Goal: Task Accomplishment & Management: Manage account settings

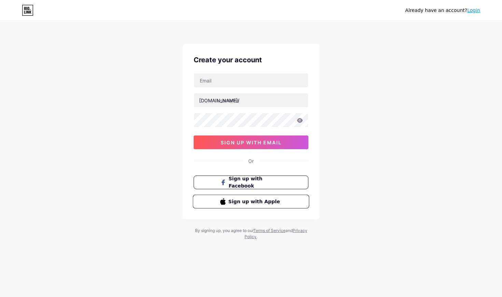
click at [259, 205] on span "Sign up with Apple" at bounding box center [256, 200] width 54 height 7
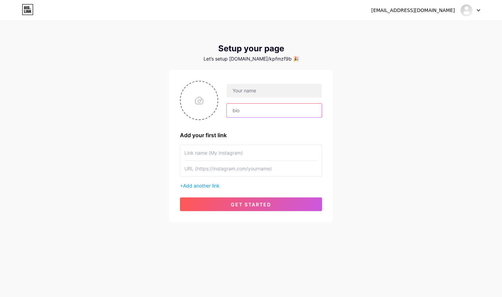
click at [252, 114] on input "text" at bounding box center [274, 111] width 95 height 14
click at [238, 169] on input "text" at bounding box center [250, 168] width 133 height 15
paste input "https://www.instagram.com/laurammunozz?utm_source=ig_web_button_share_sheet&igs…"
type input "https://www.instagram.com/laurammunozz?utm_source=ig_web_button_share_sheet&igs…"
drag, startPoint x: 317, startPoint y: 168, endPoint x: 168, endPoint y: 169, distance: 149.3
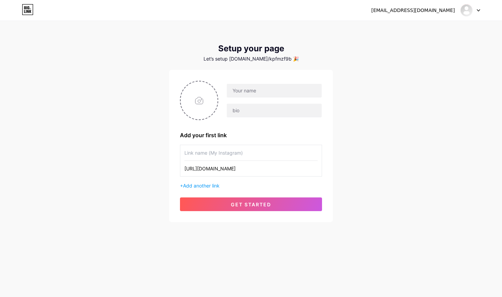
click at [168, 169] on div "kpfmzf9b6p@privaterelay.appleid.com Dashboard Logout Setup your page Let’s setu…" at bounding box center [251, 122] width 502 height 244
drag, startPoint x: 197, startPoint y: 168, endPoint x: 236, endPoint y: 166, distance: 39.0
click at [236, 166] on input "text" at bounding box center [250, 168] width 133 height 15
type input "h"
paste input "laurammunozz"
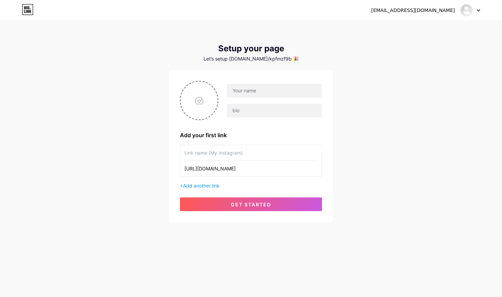
type input "[URL][DOMAIN_NAME]"
paste input "laurammunozz"
type input "laurammunozz"
type input "[PERSON_NAME]"
click at [267, 109] on input "text" at bounding box center [274, 111] width 95 height 14
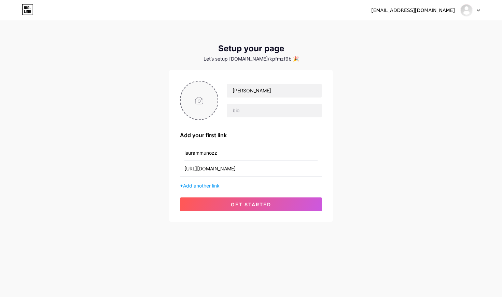
click at [199, 109] on input "file" at bounding box center [199, 100] width 37 height 38
type input "C:\fakepath\IMG_1826.jpg"
click at [207, 188] on span "Add another link" at bounding box center [201, 185] width 37 height 6
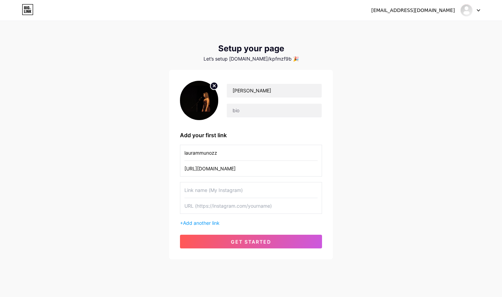
click at [246, 207] on input "text" at bounding box center [250, 205] width 133 height 15
paste input "[URL][DOMAIN_NAME]"
type input "[URL][DOMAIN_NAME]"
drag, startPoint x: 273, startPoint y: 168, endPoint x: 183, endPoint y: 168, distance: 89.8
click at [183, 168] on div "laurammunozz https://instagram.com/laurammunozz" at bounding box center [251, 160] width 142 height 32
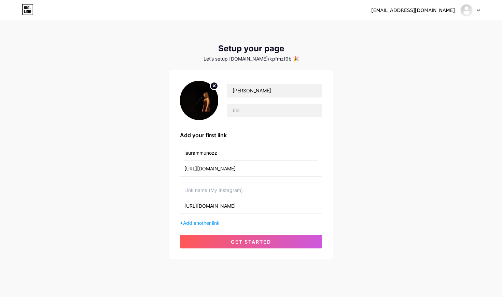
paste input "laurammunozz"
type input "laurammunozz"
click at [208, 224] on span "Add another link" at bounding box center [201, 223] width 37 height 6
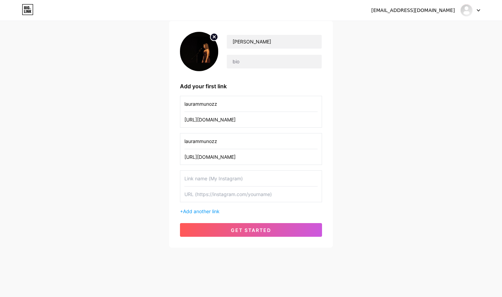
scroll to position [49, 0]
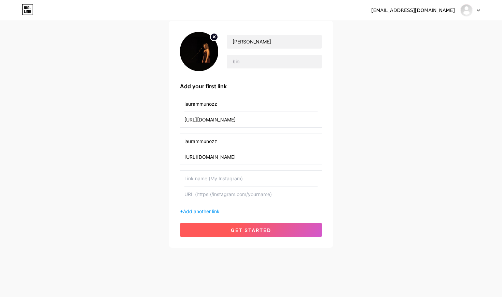
click at [245, 226] on button "get started" at bounding box center [251, 230] width 142 height 14
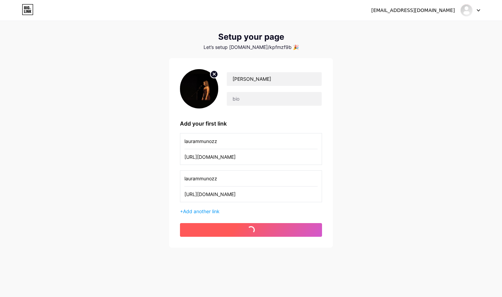
scroll to position [12, 0]
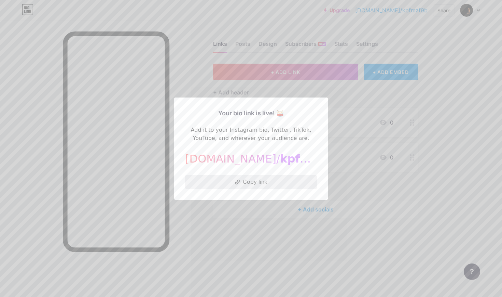
click at [264, 185] on button "Copy link" at bounding box center [251, 182] width 132 height 14
click at [254, 182] on button "Copy link" at bounding box center [251, 182] width 132 height 14
click at [321, 102] on div "Your bio link is live! 🥁 Add it to your Instagram bio, Twitter, TikTok, YouTube…" at bounding box center [251, 148] width 154 height 102
click at [387, 60] on div at bounding box center [251, 148] width 502 height 297
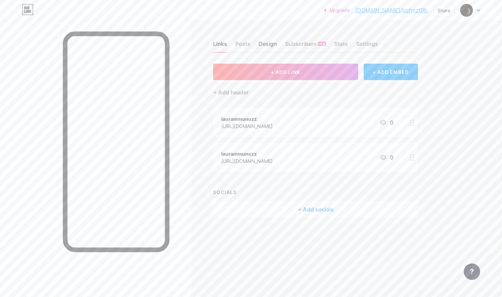
click at [267, 47] on div "Design" at bounding box center [268, 46] width 18 height 12
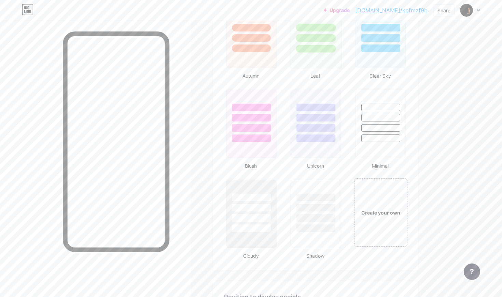
scroll to position [789, 0]
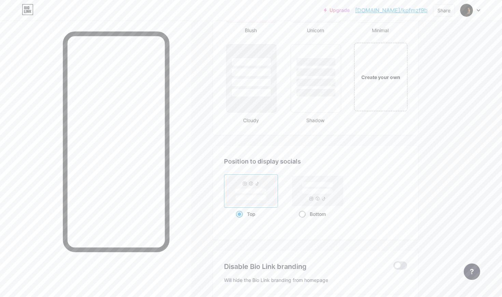
click at [302, 197] on rect at bounding box center [317, 191] width 51 height 30
click at [302, 220] on input "Bottom" at bounding box center [301, 222] width 4 height 4
radio input "true"
click at [244, 190] on rect at bounding box center [250, 190] width 31 height 5
click at [240, 220] on input "Top" at bounding box center [238, 222] width 4 height 4
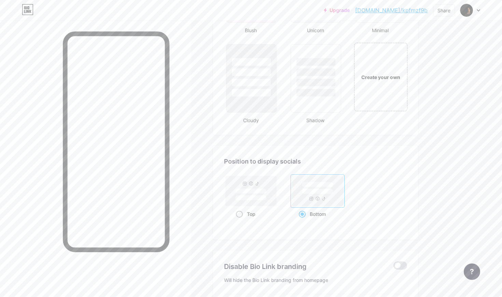
radio input "true"
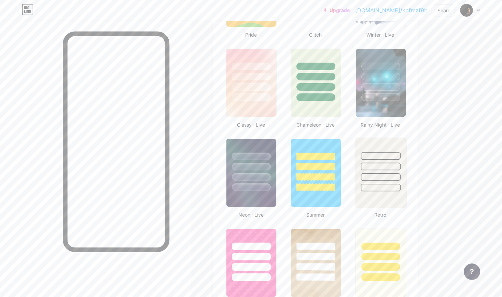
scroll to position [325, 0]
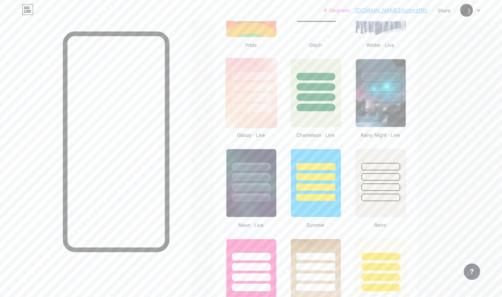
click at [266, 98] on div at bounding box center [251, 97] width 40 height 8
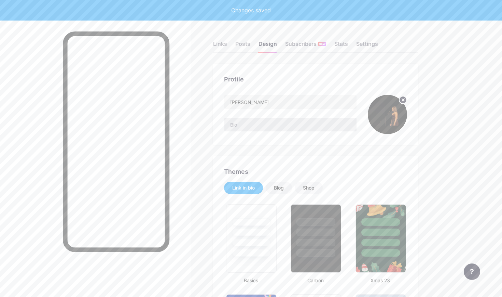
scroll to position [0, 0]
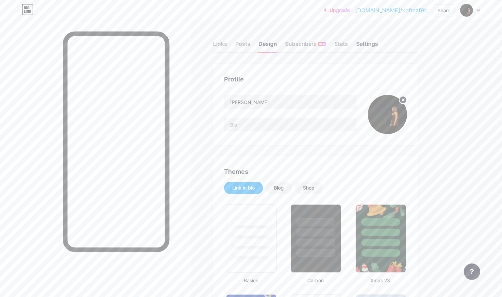
click at [374, 45] on div "Settings" at bounding box center [367, 46] width 22 height 12
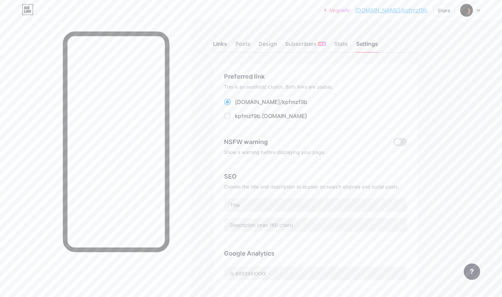
click at [224, 41] on div "Links" at bounding box center [220, 46] width 14 height 12
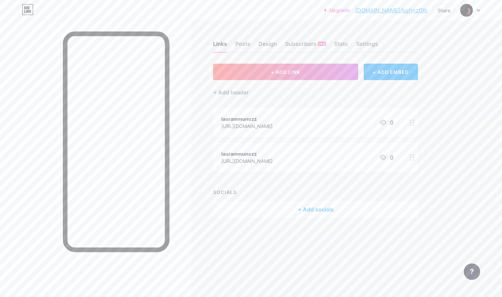
click at [416, 120] on div at bounding box center [413, 122] width 12 height 29
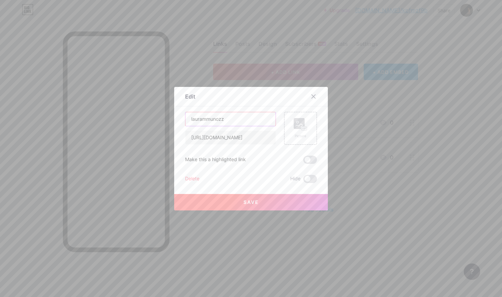
drag, startPoint x: 228, startPoint y: 119, endPoint x: 178, endPoint y: 120, distance: 50.2
click at [178, 120] on div "Edit Content YouTube Play YouTube video without leaving your page. ADD Vimeo Pl…" at bounding box center [251, 148] width 154 height 123
type input "Instagram"
click at [303, 136] on div "Picture" at bounding box center [301, 135] width 14 height 5
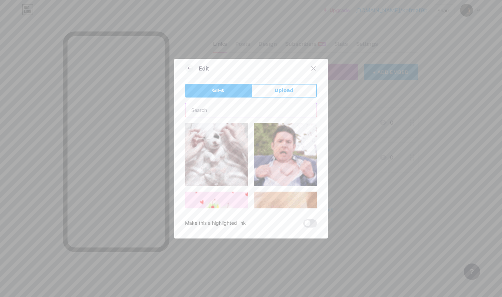
click at [269, 109] on input "text" at bounding box center [250, 110] width 131 height 14
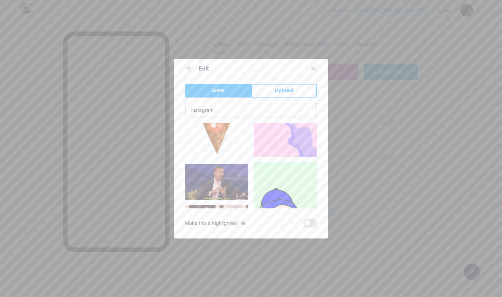
scroll to position [887, 0]
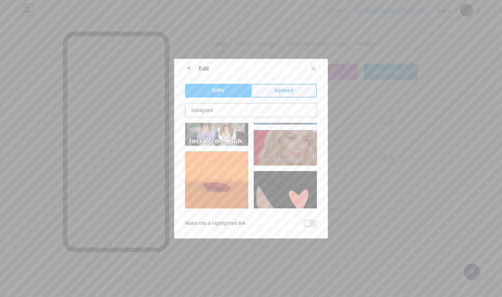
type input "instagram"
click at [280, 94] on span "Upload" at bounding box center [284, 90] width 19 height 7
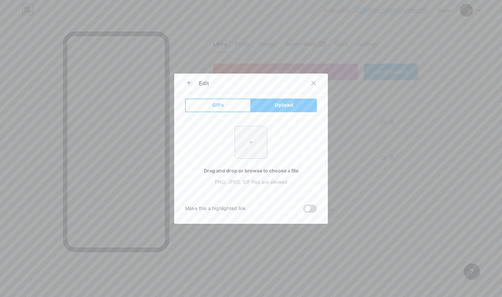
click at [309, 206] on span at bounding box center [310, 208] width 14 height 8
click at [303, 210] on input "checkbox" at bounding box center [303, 210] width 0 height 0
click at [257, 142] on input "file" at bounding box center [251, 142] width 32 height 32
type input "C:\fakepath\IMG_1826.jpg"
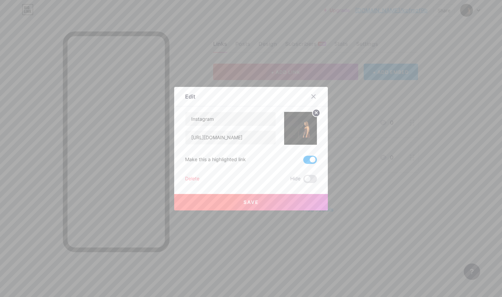
click at [290, 205] on button "Save" at bounding box center [251, 202] width 154 height 16
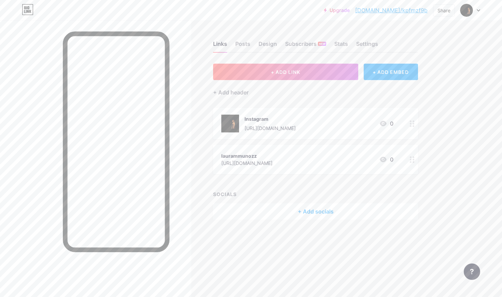
click at [236, 117] on img at bounding box center [230, 123] width 18 height 18
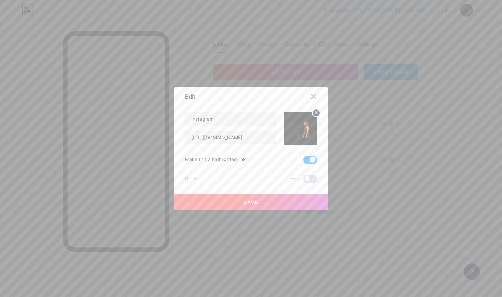
click at [317, 112] on circle at bounding box center [317, 113] width 8 height 8
click at [295, 129] on icon at bounding box center [301, 124] width 14 height 13
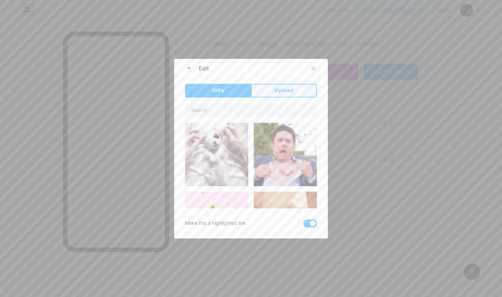
click at [272, 91] on button "Upload" at bounding box center [284, 91] width 66 height 14
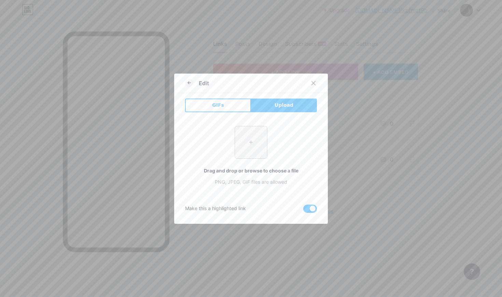
click at [257, 153] on input "file" at bounding box center [251, 142] width 32 height 32
type input "C:\fakepath\522997551_18515190901024606_88373958995858362_n.jpg"
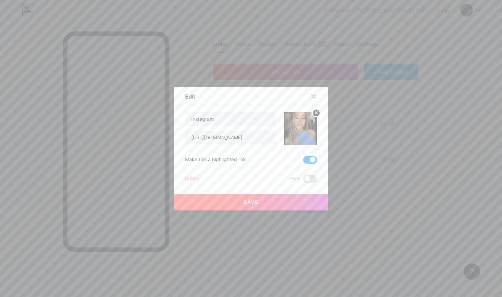
click at [299, 201] on button "Save" at bounding box center [251, 202] width 154 height 16
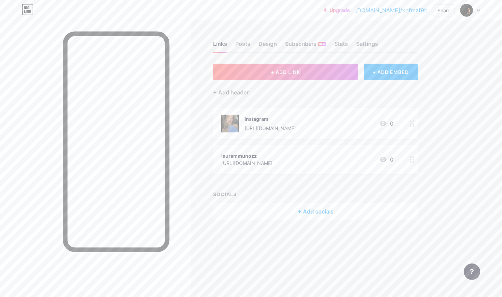
click at [411, 159] on circle at bounding box center [411, 160] width 2 height 2
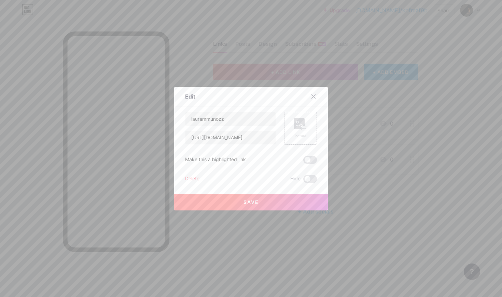
click at [299, 134] on div "Picture" at bounding box center [301, 135] width 14 height 5
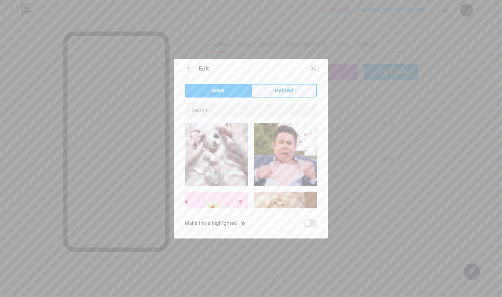
click at [282, 89] on span "Upload" at bounding box center [284, 90] width 19 height 7
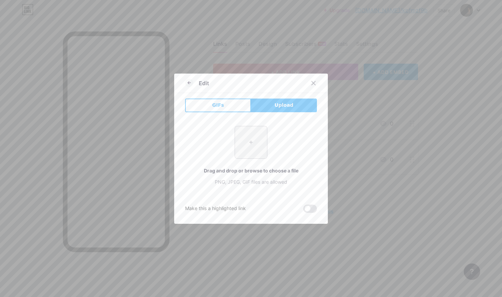
click at [252, 150] on input "file" at bounding box center [251, 142] width 32 height 32
type input "C:\fakepath\0ed7c3b6a7fdbeebba1c8beb6467a4a5~tplv-tiktokx-cropcenter-1080-1080.…"
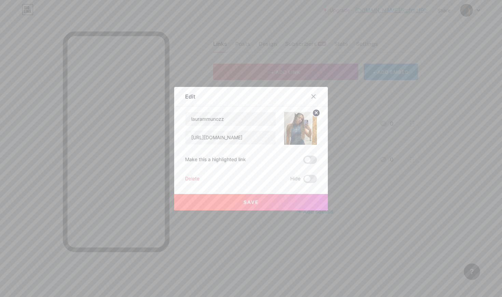
click at [287, 202] on button "Save" at bounding box center [251, 202] width 154 height 16
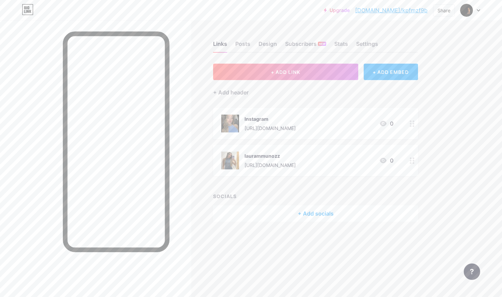
click at [412, 160] on icon at bounding box center [412, 160] width 5 height 6
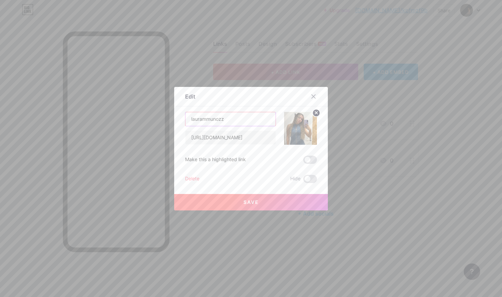
drag, startPoint x: 239, startPoint y: 121, endPoint x: 190, endPoint y: 121, distance: 49.2
click at [190, 121] on input "laurammunozz" at bounding box center [230, 119] width 90 height 14
type input "TikTok"
click at [259, 199] on button "Save" at bounding box center [251, 202] width 154 height 16
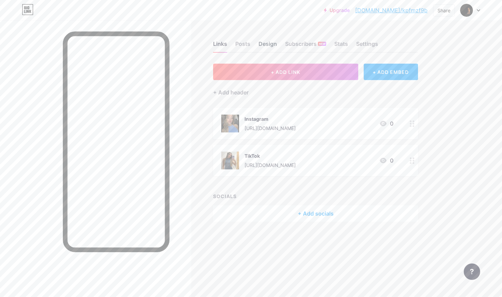
click at [269, 48] on div "Design" at bounding box center [268, 46] width 18 height 12
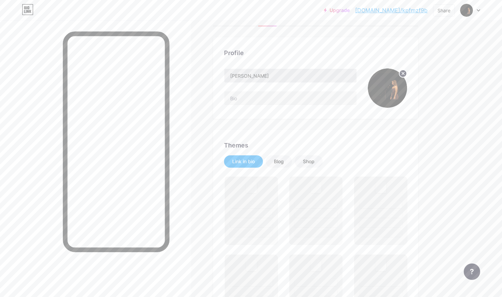
scroll to position [30, 0]
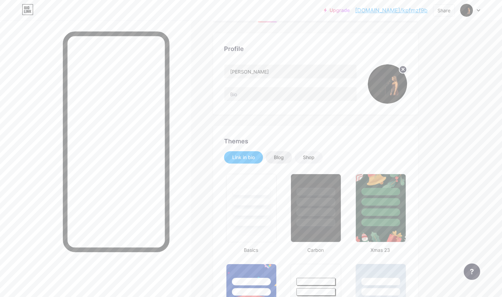
click at [281, 154] on div "Blog" at bounding box center [279, 157] width 10 height 7
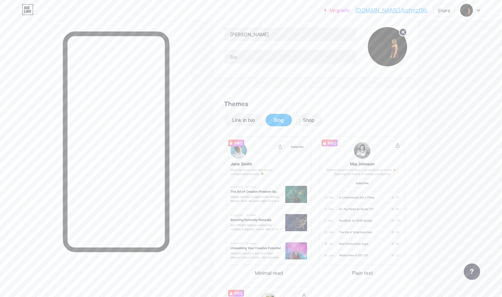
scroll to position [72, 0]
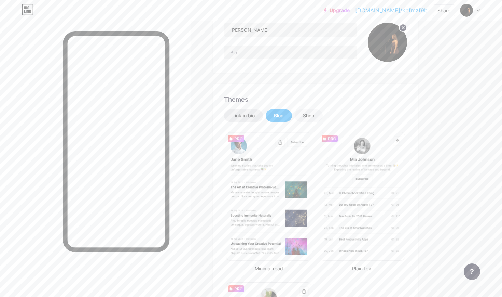
click at [244, 114] on div "Link in bio" at bounding box center [243, 115] width 23 height 7
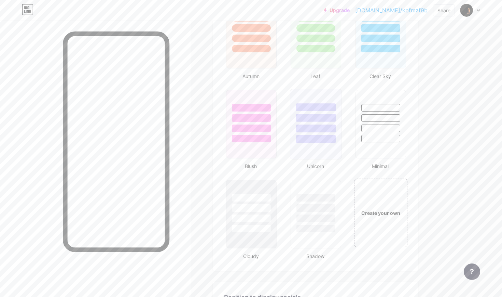
scroll to position [666, 0]
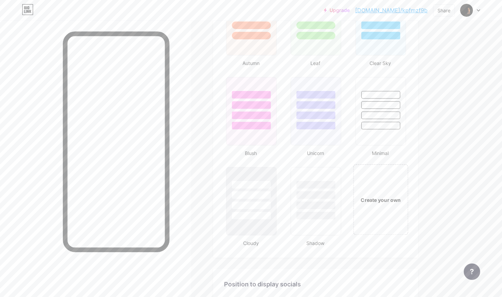
click at [372, 191] on div "Create your own" at bounding box center [380, 199] width 55 height 70
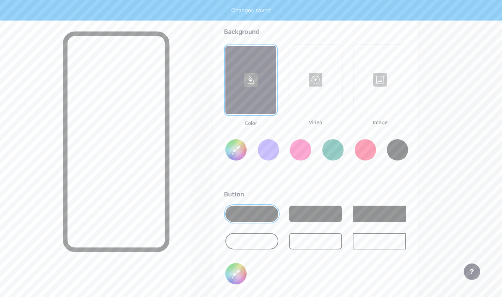
type input "#ffffff"
type input "#000000"
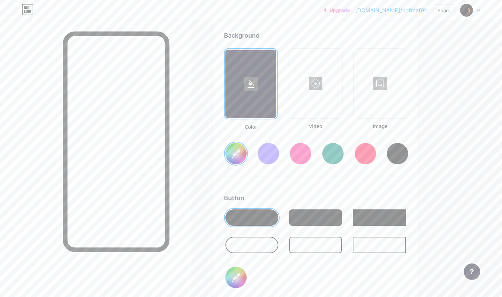
scroll to position [914, 0]
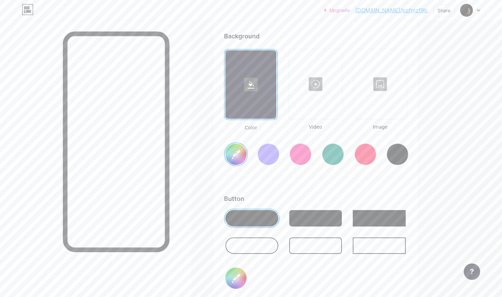
click at [380, 85] on div at bounding box center [381, 84] width 52 height 68
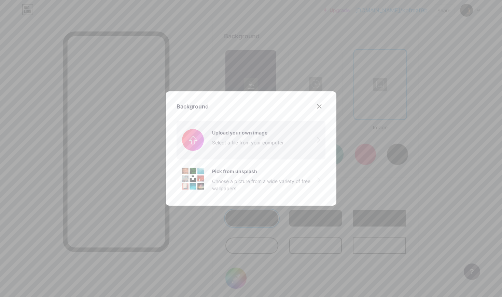
click at [281, 149] on input "file" at bounding box center [251, 140] width 149 height 38
click at [322, 107] on div at bounding box center [319, 106] width 12 height 12
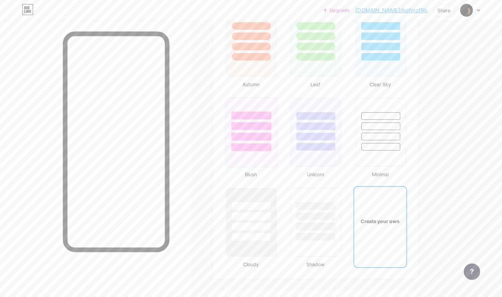
scroll to position [644, 0]
click at [262, 162] on div at bounding box center [251, 133] width 52 height 70
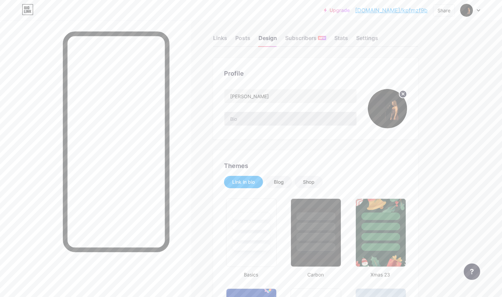
scroll to position [6, 0]
click at [322, 235] on div at bounding box center [316, 237] width 40 height 8
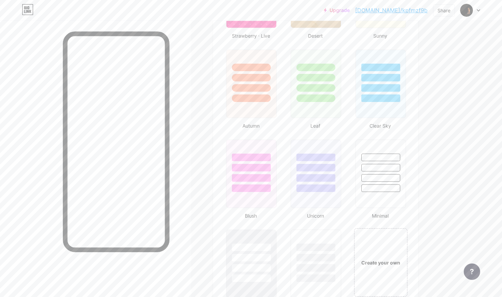
scroll to position [608, 0]
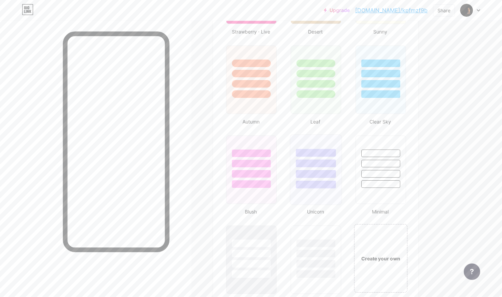
click at [306, 182] on div at bounding box center [316, 184] width 40 height 8
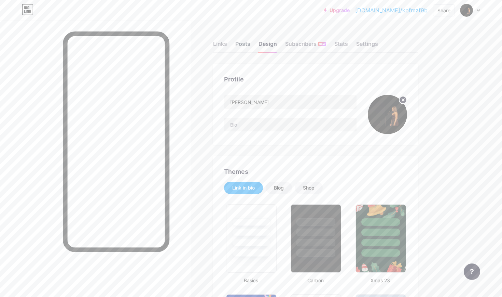
scroll to position [0, 0]
click at [215, 46] on div "Links" at bounding box center [220, 46] width 14 height 12
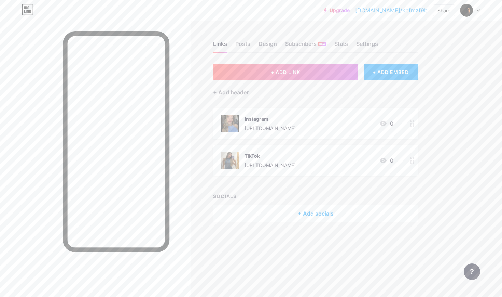
click at [300, 210] on div "+ Add socials" at bounding box center [315, 213] width 205 height 16
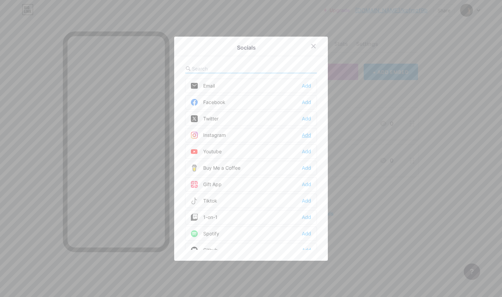
click at [309, 138] on div "Add" at bounding box center [306, 135] width 9 height 7
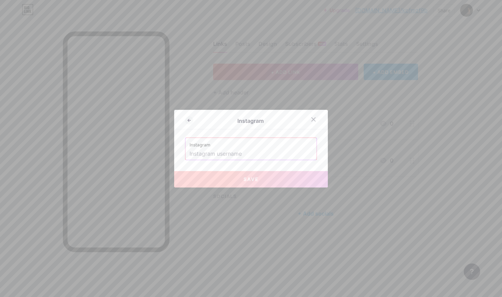
paste input "https://bio.link/kpfmzf9b"
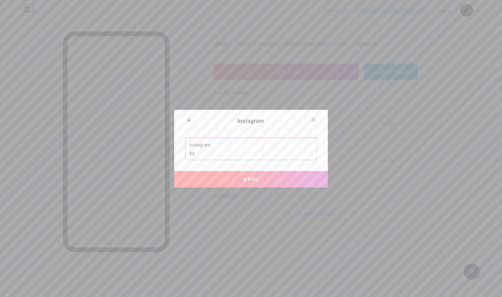
type input "h"
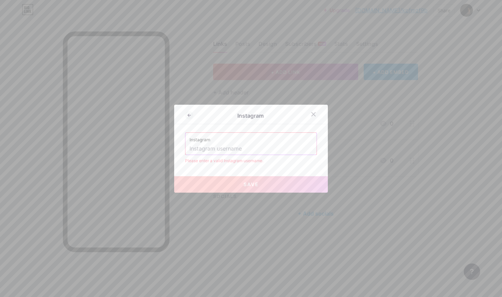
paste input "laurammunozz"
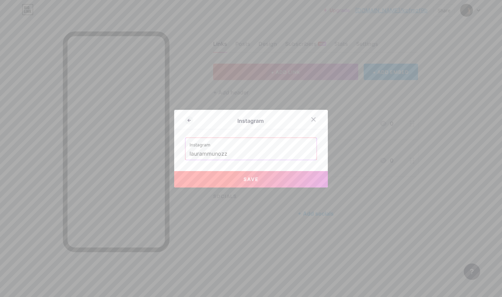
click at [268, 177] on button "Save" at bounding box center [251, 179] width 154 height 16
type input "[URL][DOMAIN_NAME]"
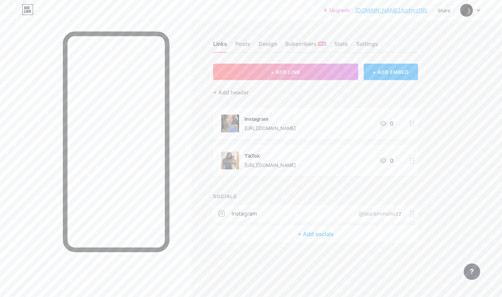
click at [292, 238] on div "+ Add socials" at bounding box center [315, 233] width 205 height 16
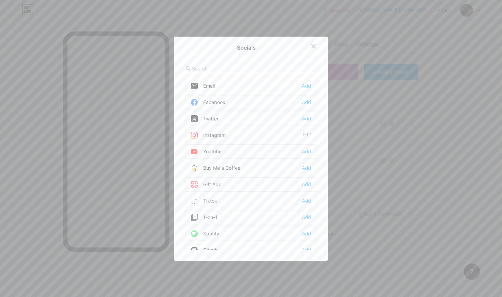
scroll to position [33, 0]
click at [256, 167] on div "Tiktok Add" at bounding box center [251, 168] width 132 height 14
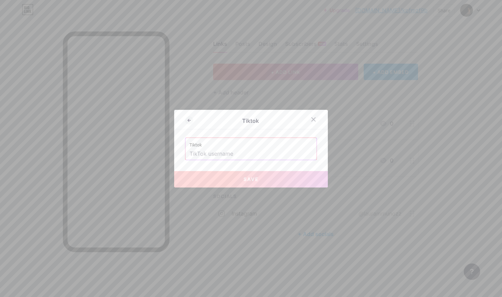
paste input "laurammunozz"
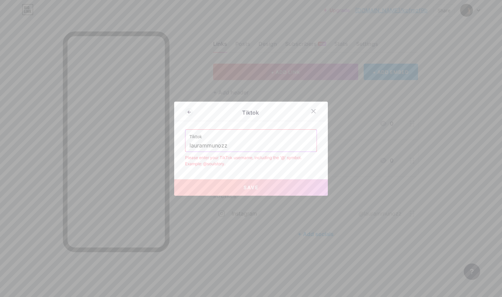
click at [190, 148] on input "laurammunozz" at bounding box center [251, 146] width 123 height 12
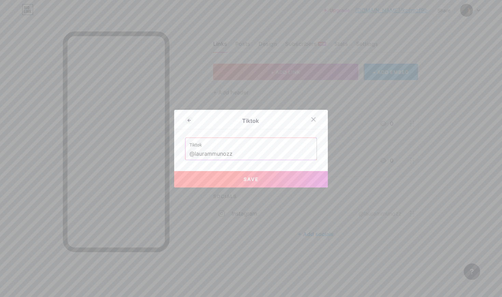
click at [209, 174] on button "Save" at bounding box center [251, 179] width 154 height 16
type input "https://tiktok.com/@laurammunozz"
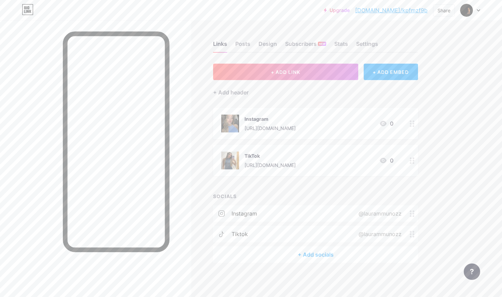
scroll to position [0, 0]
click at [315, 256] on div "+ Add socials" at bounding box center [315, 254] width 205 height 16
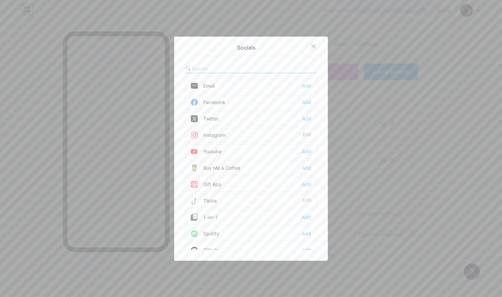
click at [314, 46] on icon at bounding box center [314, 46] width 4 height 4
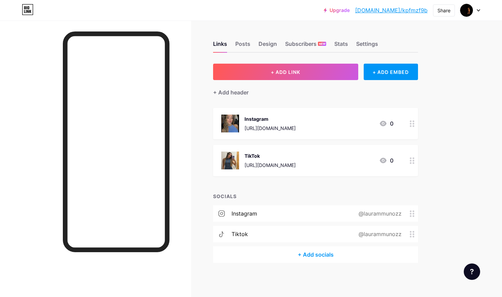
click at [412, 125] on icon at bounding box center [412, 123] width 5 height 6
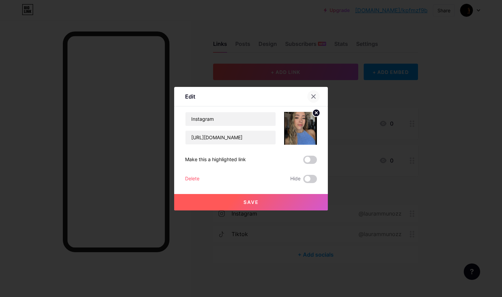
click at [316, 94] on icon at bounding box center [313, 96] width 5 height 5
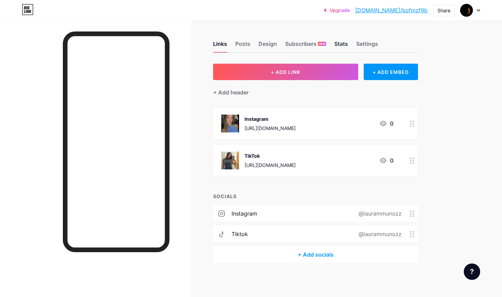
click at [345, 45] on div "Stats" at bounding box center [341, 46] width 14 height 12
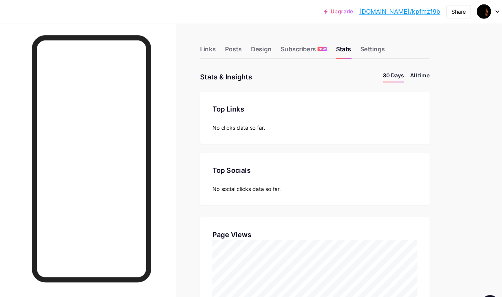
click at [401, 66] on li "All time" at bounding box center [409, 69] width 17 height 10
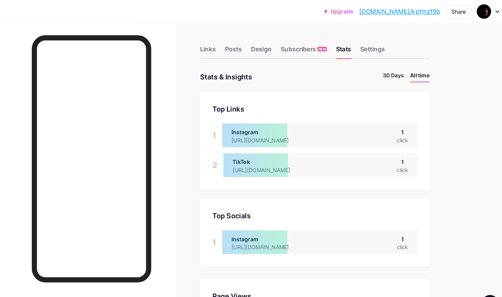
scroll to position [297, 502]
click at [376, 68] on li "30 Days" at bounding box center [385, 69] width 19 height 10
click at [235, 44] on div "Posts" at bounding box center [242, 46] width 15 height 12
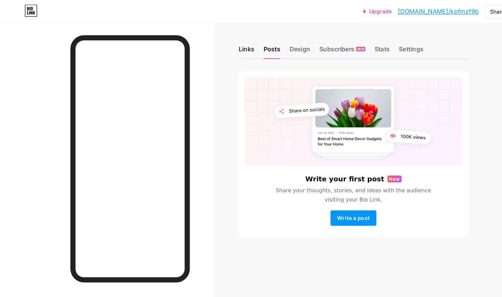
click at [216, 47] on div "Links" at bounding box center [220, 46] width 14 height 12
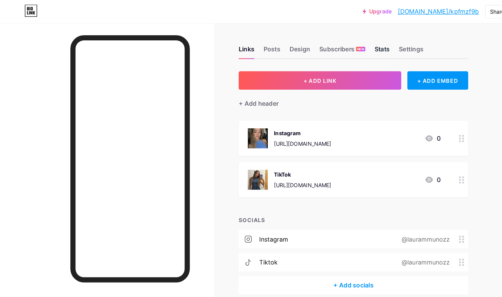
click at [346, 44] on div "Stats" at bounding box center [341, 46] width 14 height 12
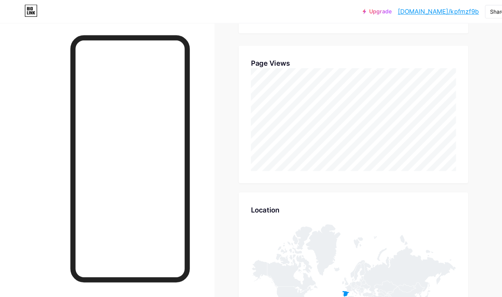
scroll to position [208, 0]
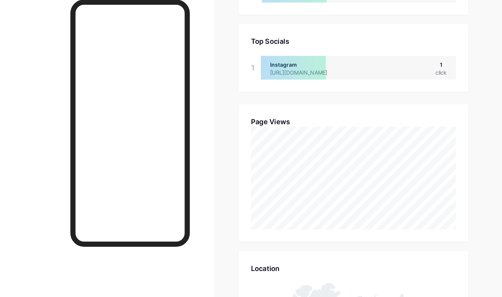
scroll to position [167, 0]
